Goal: Find specific page/section: Find specific page/section

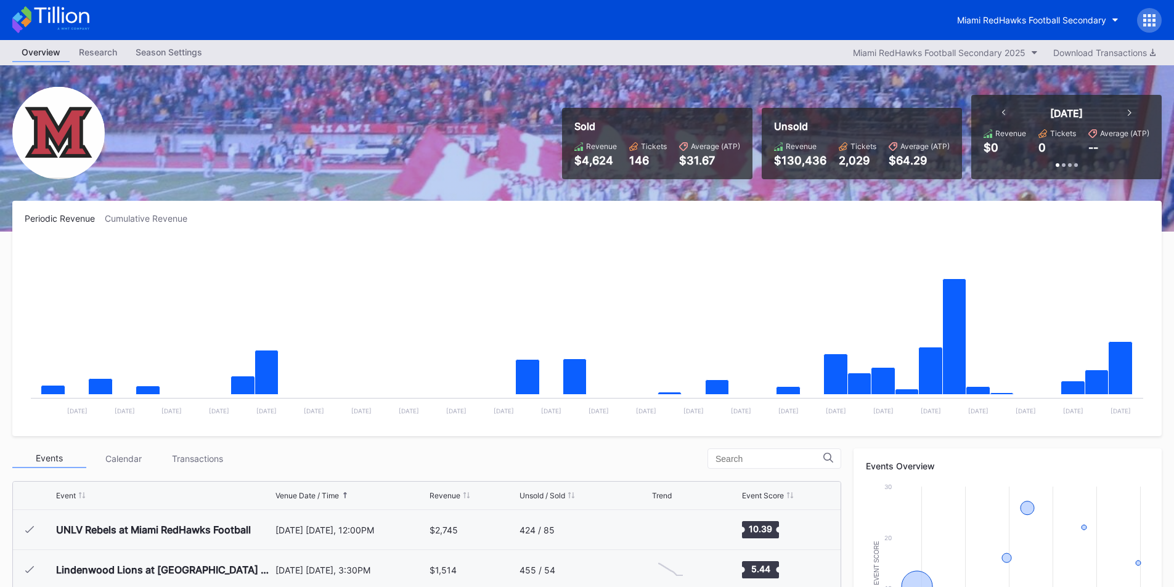
click at [675, 200] on div "Sold Revenue $4,624 Tickets 146 Average (ATP) $31.67 Unsold Revenue $130,436 Ti…" at bounding box center [587, 148] width 1174 height 166
click at [997, 22] on div "Miami RedHawks Football Secondary" at bounding box center [1031, 20] width 149 height 10
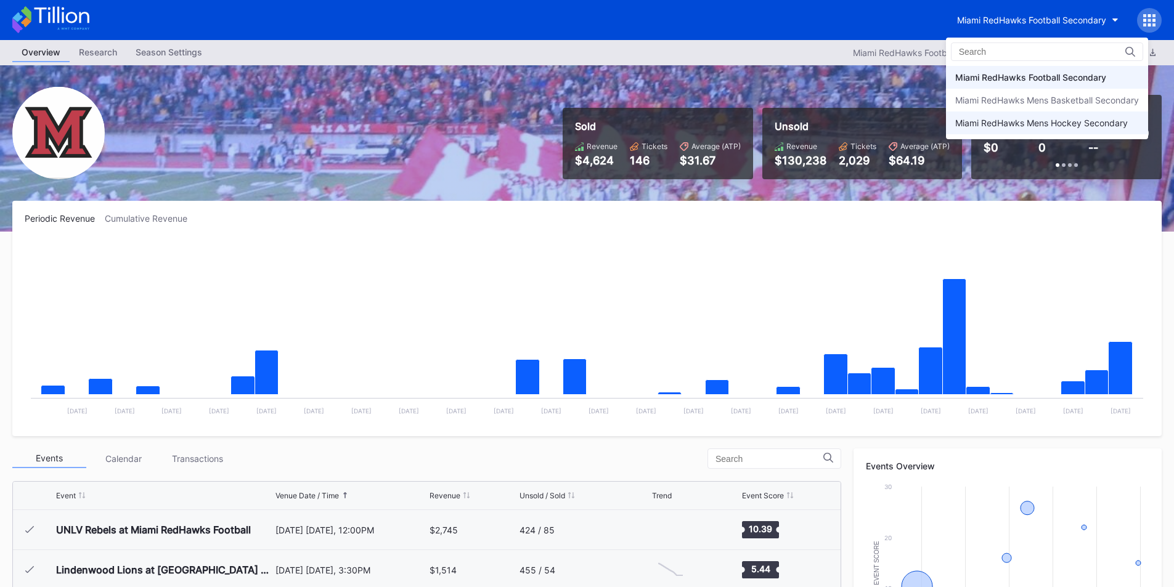
click at [985, 127] on div "Miami RedHawks Mens Hockey Secondary" at bounding box center [1041, 123] width 173 height 10
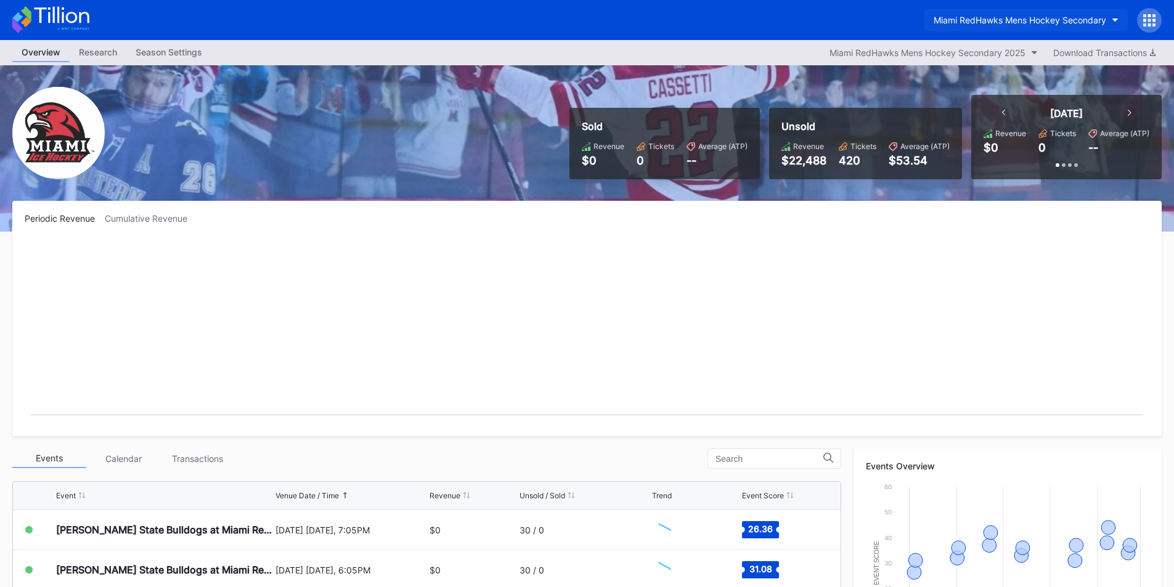
click at [993, 14] on button "Miami RedHawks Mens Hockey Secondary" at bounding box center [1025, 20] width 203 height 23
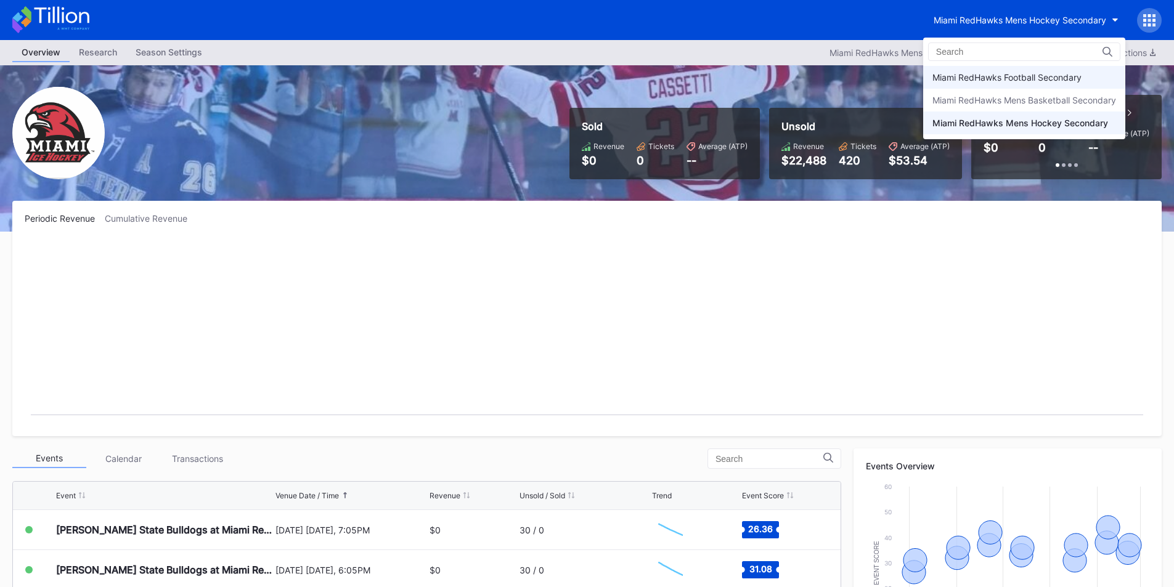
click at [989, 71] on div "Miami RedHawks Football Secondary" at bounding box center [1024, 77] width 202 height 23
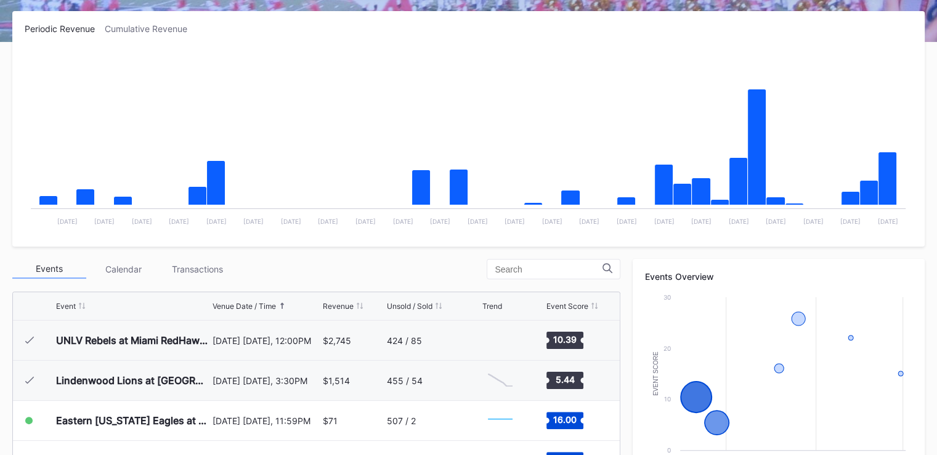
scroll to position [168, 0]
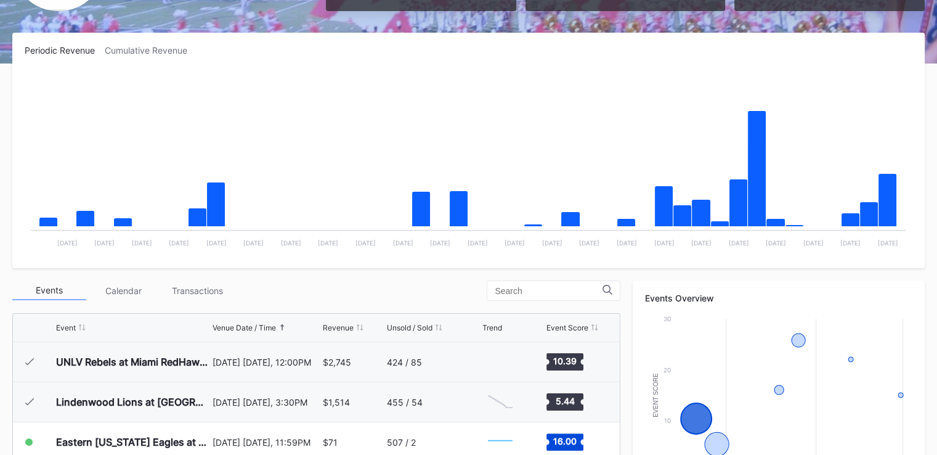
click at [220, 286] on div "Transactions" at bounding box center [197, 290] width 74 height 19
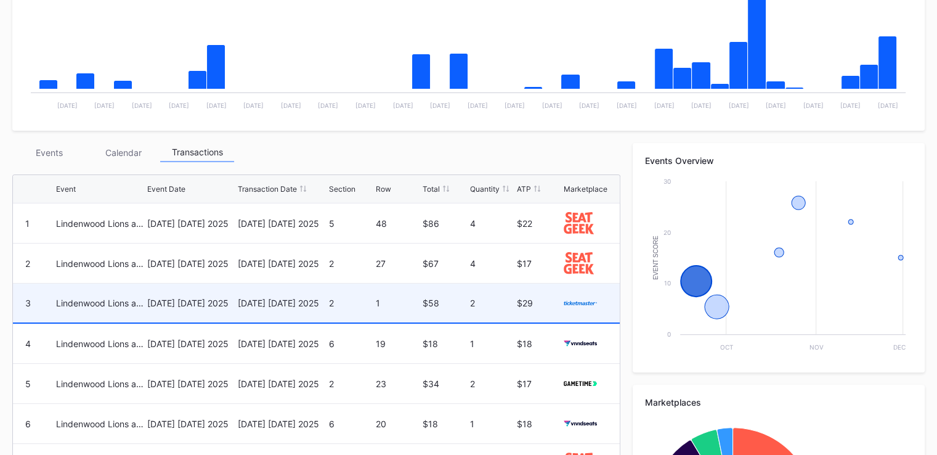
scroll to position [353, 0]
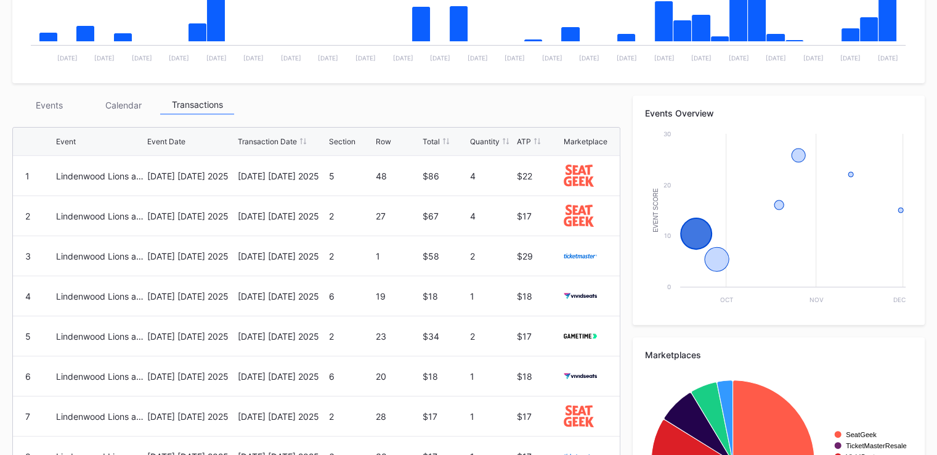
click at [126, 119] on div "Events Calendar Transactions Event Event Date Transaction Date Section Row Tota…" at bounding box center [316, 341] width 608 height 492
click at [104, 108] on div "Calendar" at bounding box center [123, 104] width 74 height 19
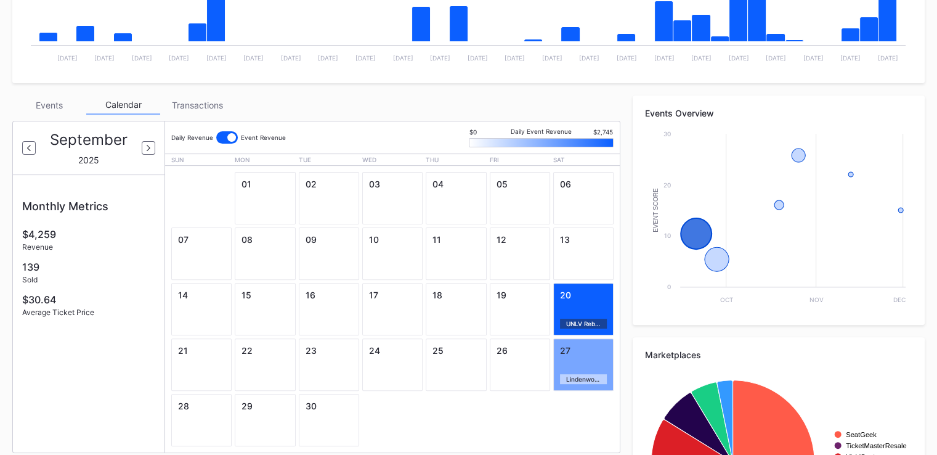
click at [57, 106] on div "Events" at bounding box center [49, 104] width 74 height 19
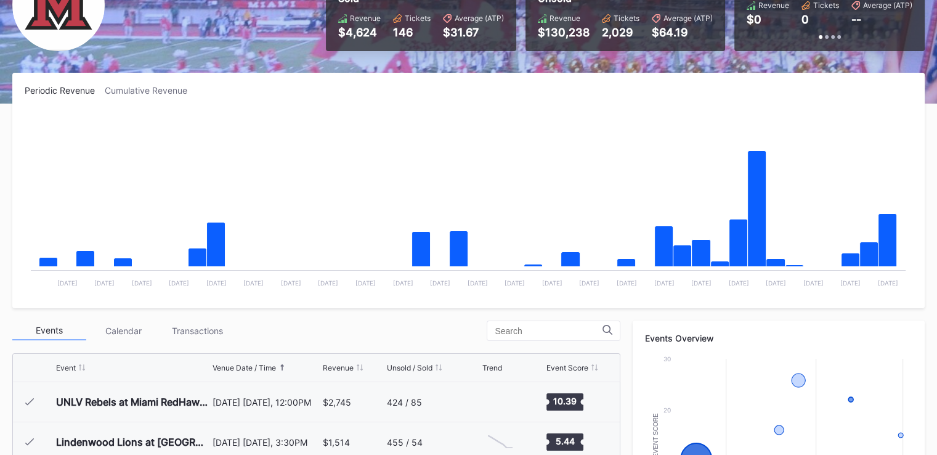
scroll to position [107, 0]
